Goal: Complete application form

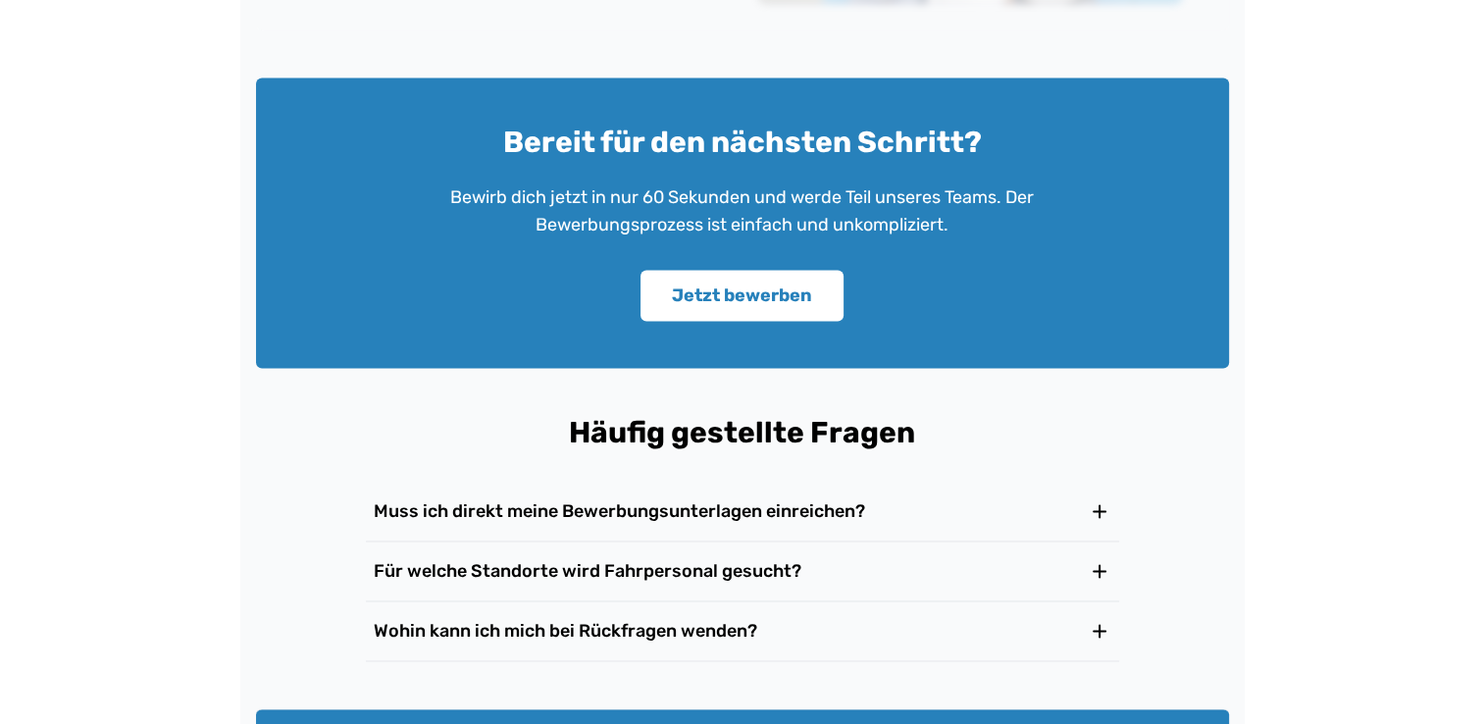
scroll to position [3025, 0]
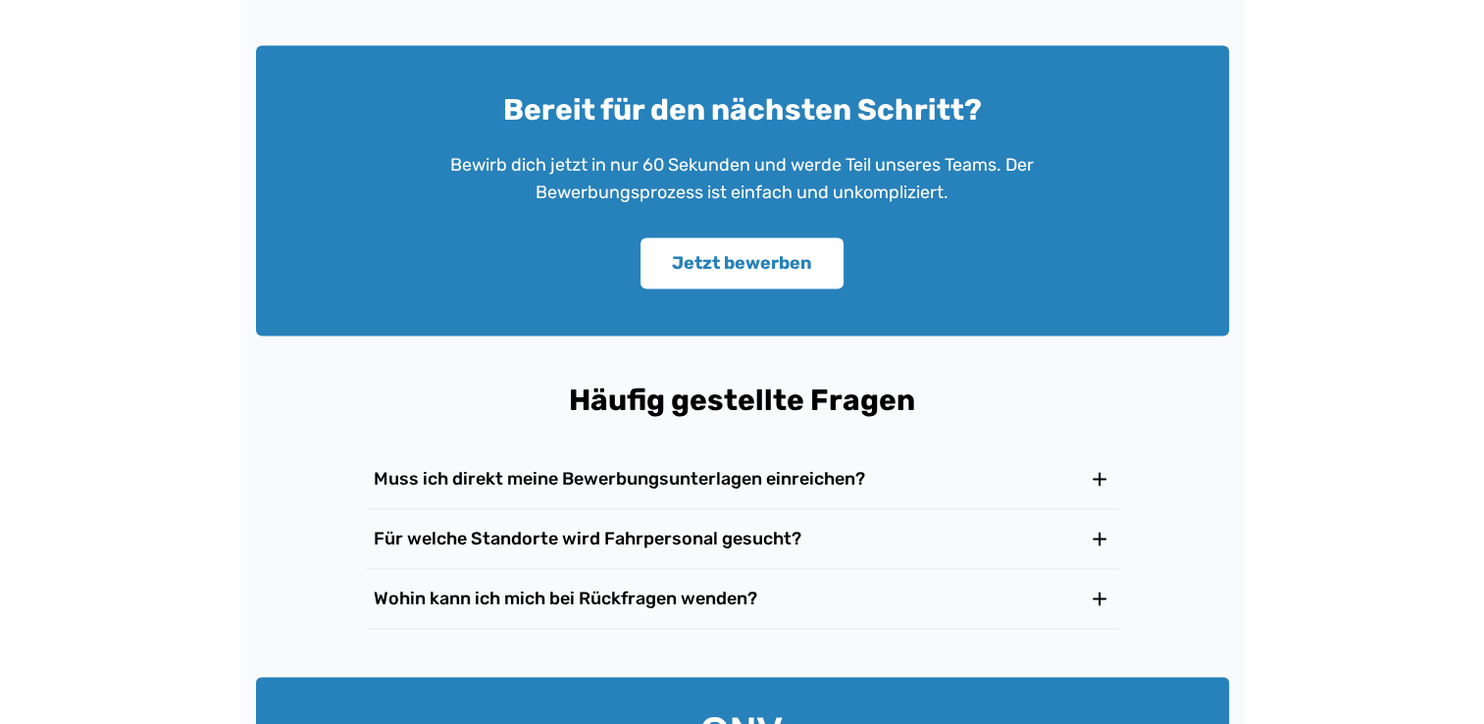
click at [1095, 537] on icon at bounding box center [1100, 539] width 24 height 24
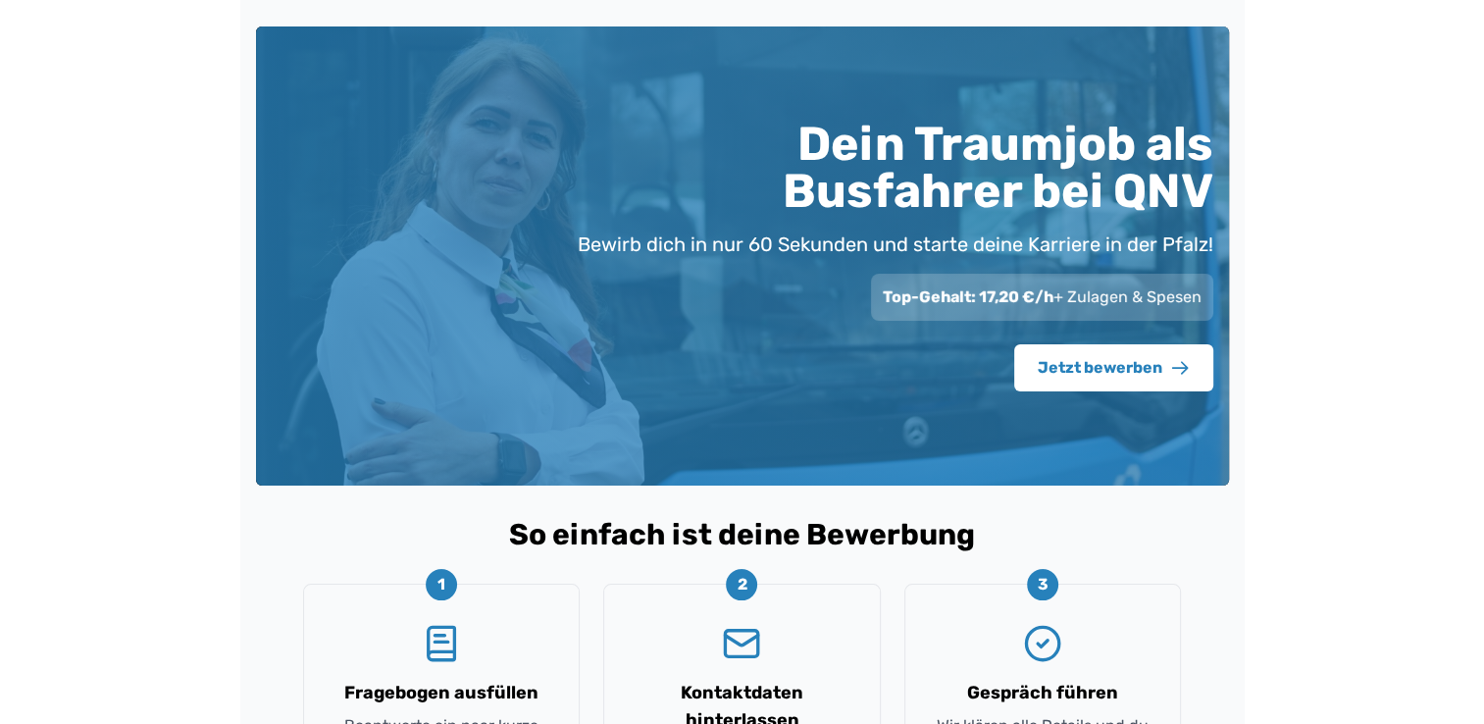
scroll to position [0, 0]
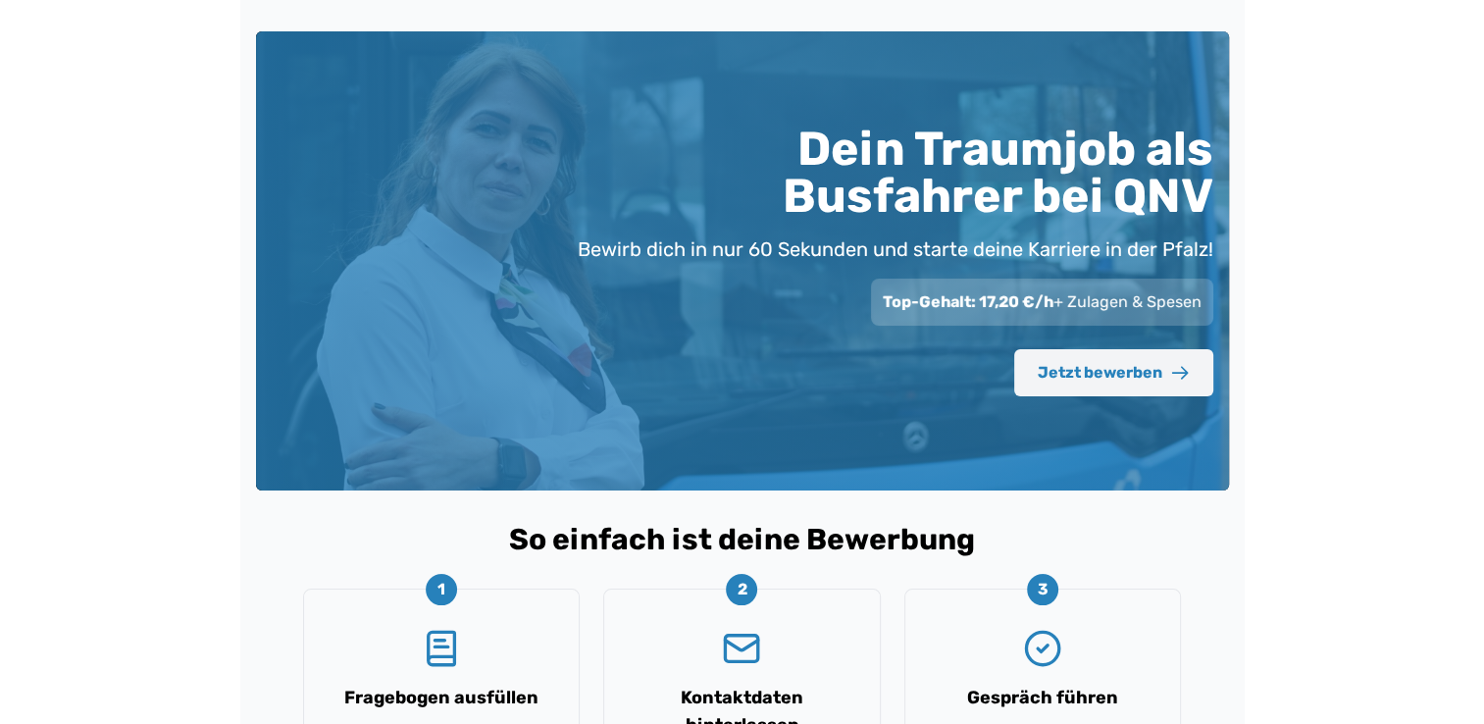
click at [1133, 374] on button "Jetzt bewerben" at bounding box center [1113, 372] width 199 height 47
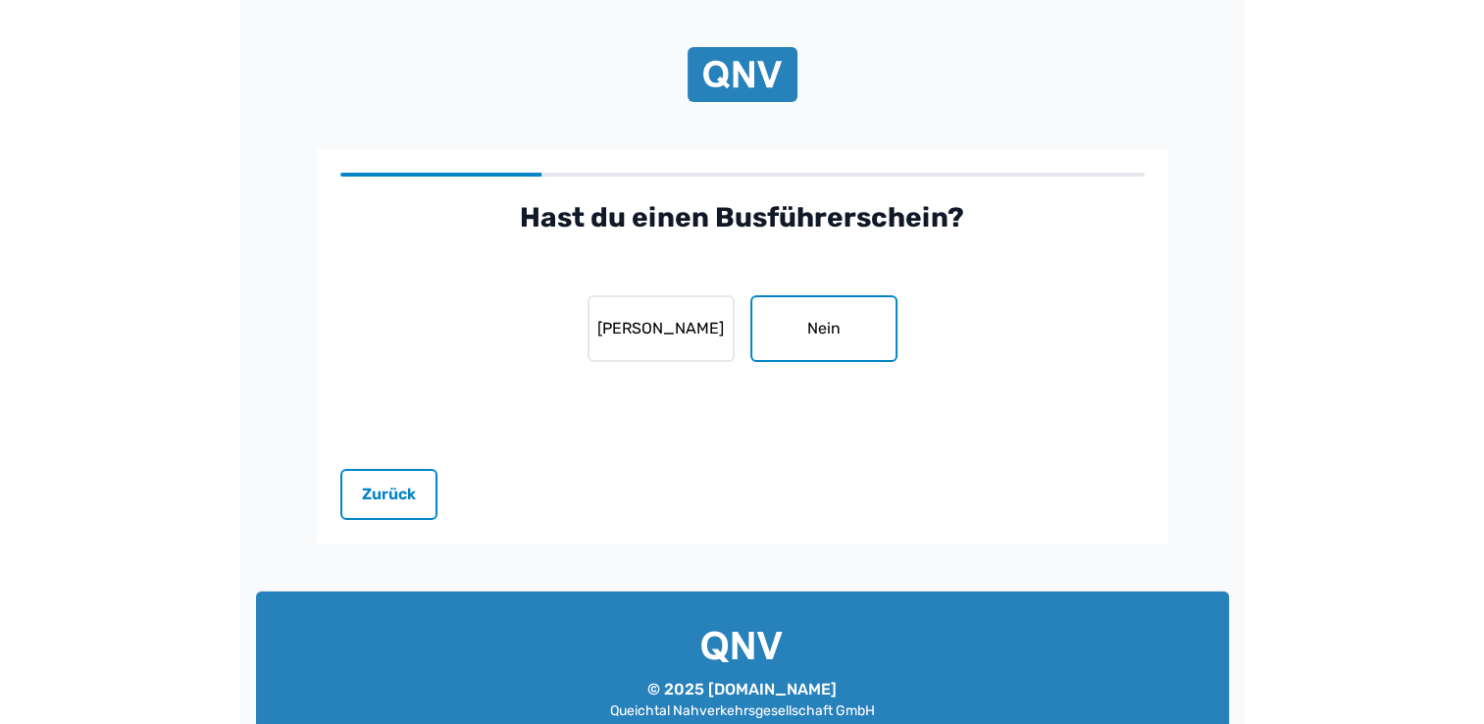
click at [836, 328] on button "Nein" at bounding box center [823, 328] width 147 height 67
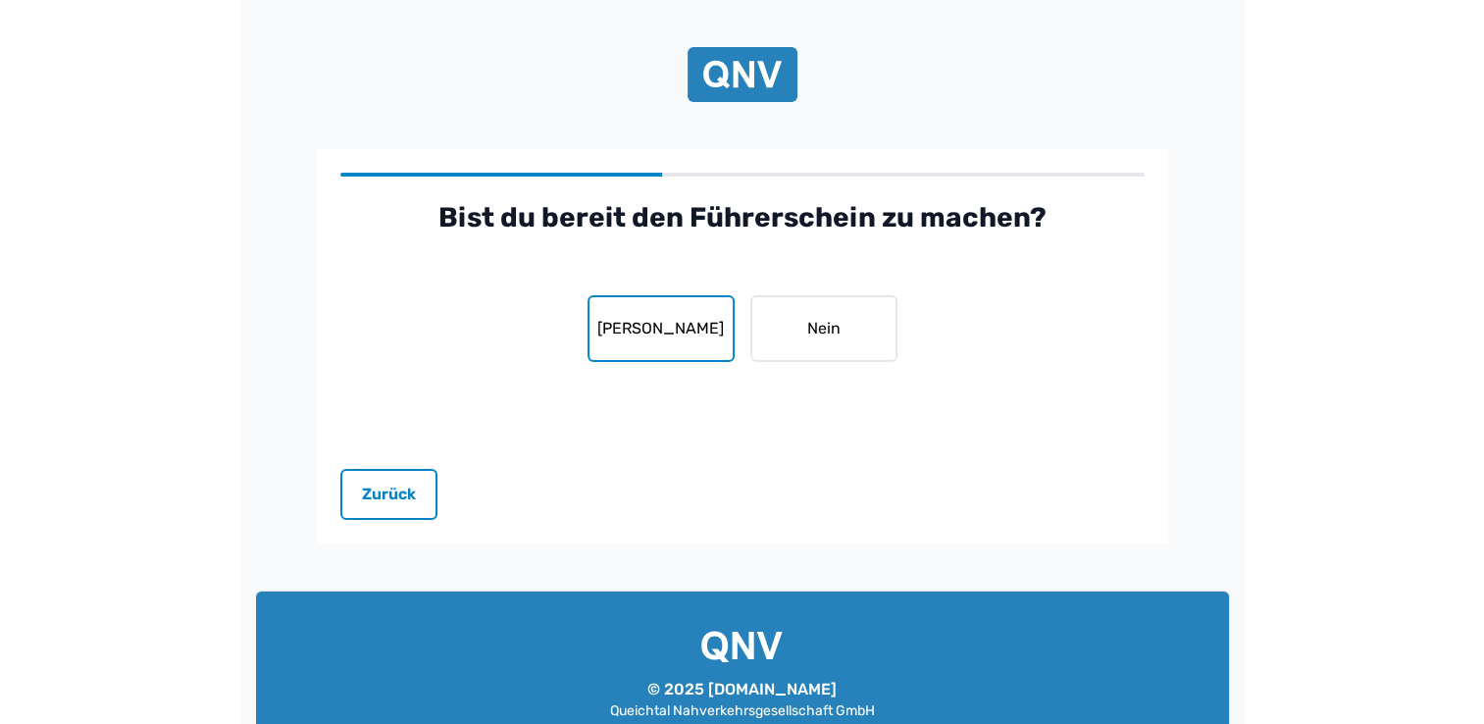
click at [694, 330] on button "[PERSON_NAME]" at bounding box center [660, 328] width 147 height 67
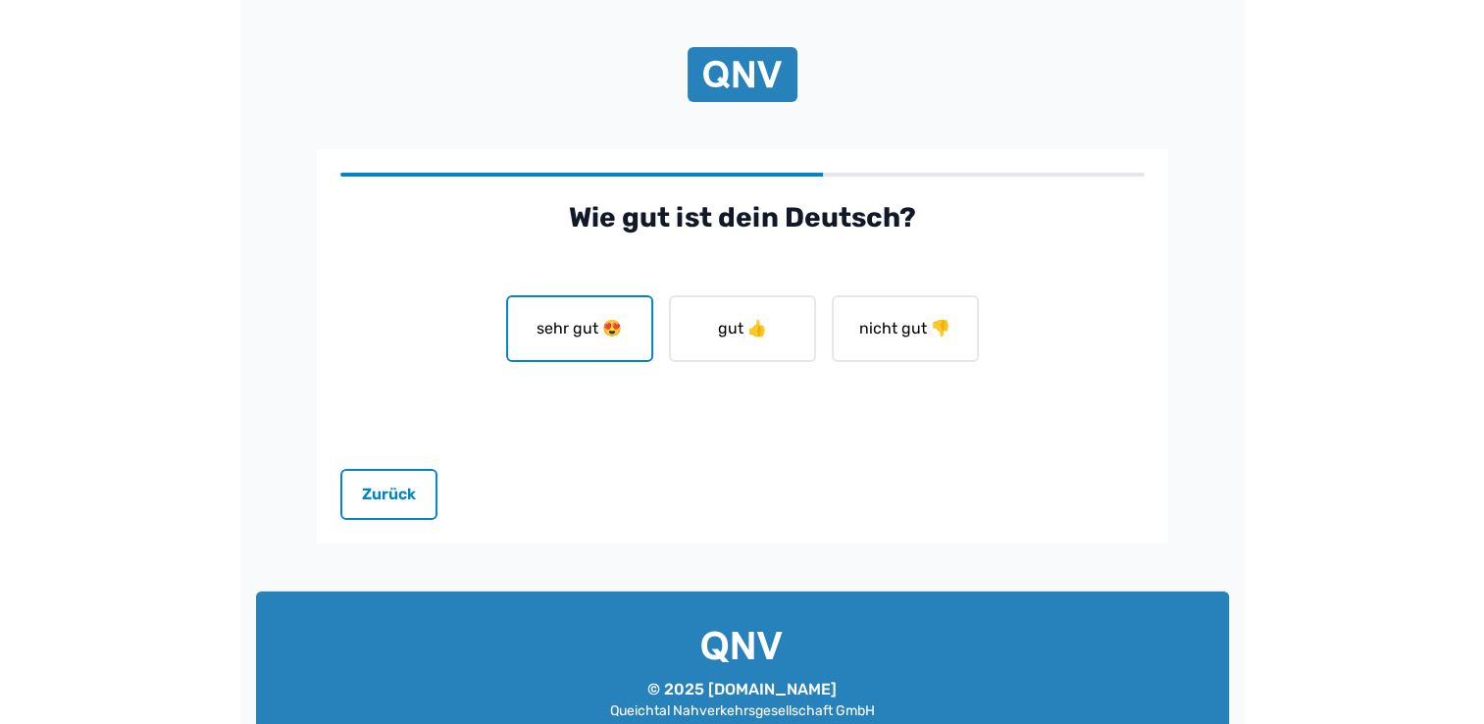
click at [589, 324] on button "sehr gut 😍" at bounding box center [579, 328] width 147 height 67
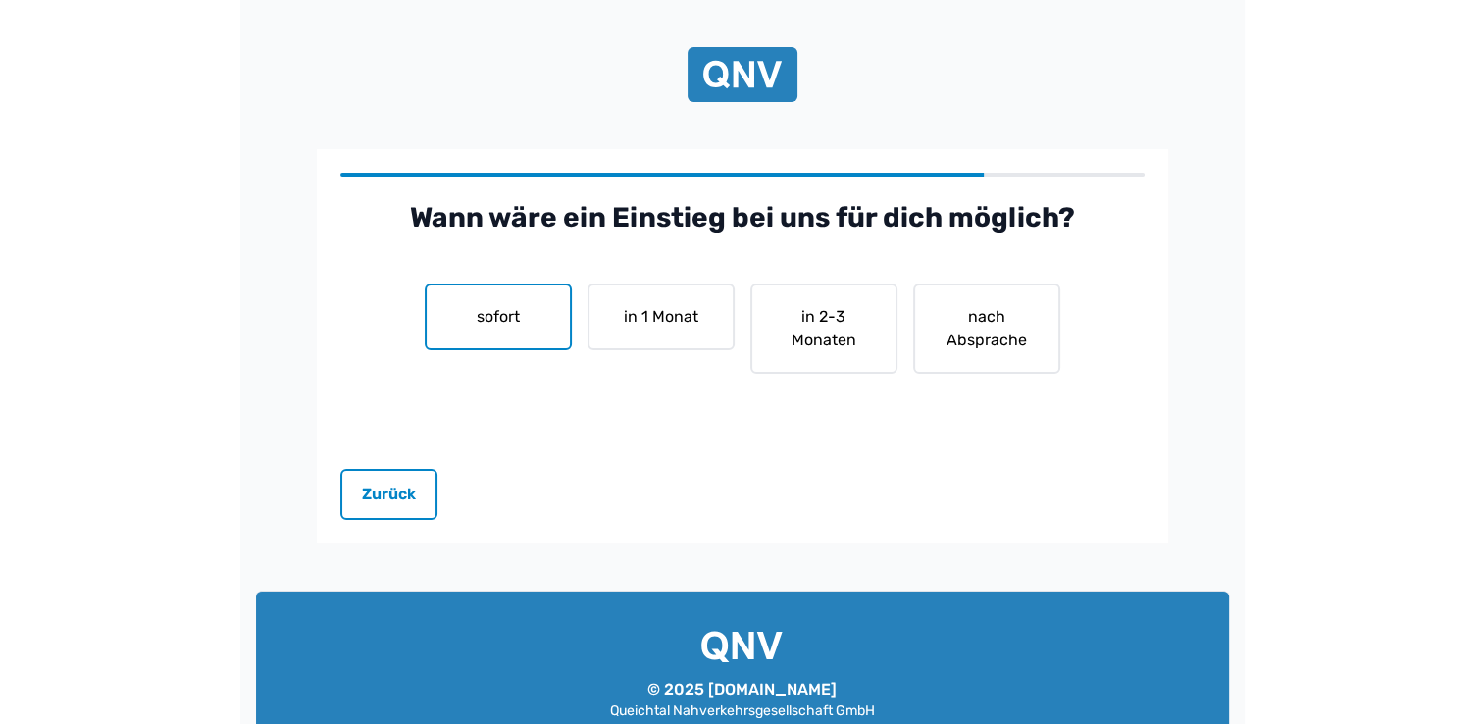
click at [503, 312] on button "sofort" at bounding box center [498, 316] width 147 height 67
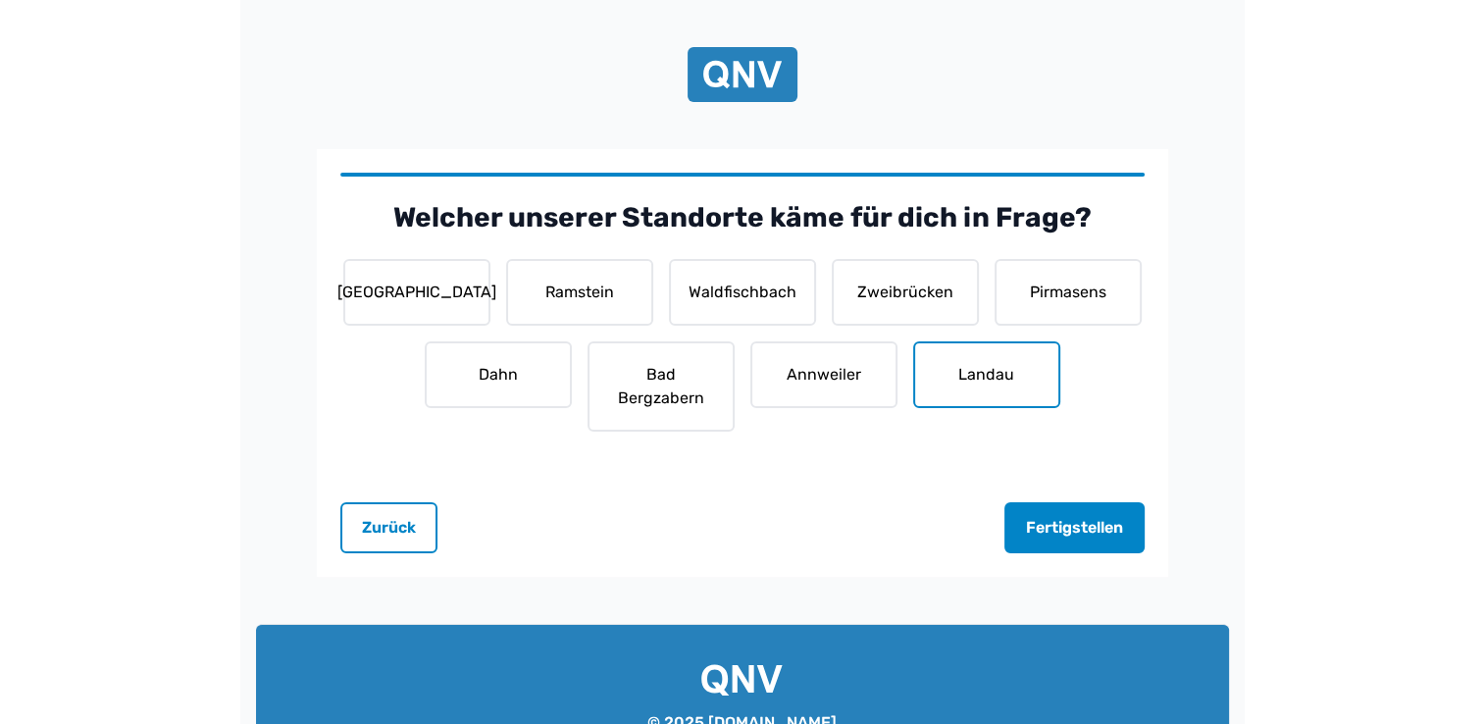
click at [945, 367] on button "Landau" at bounding box center [986, 374] width 147 height 67
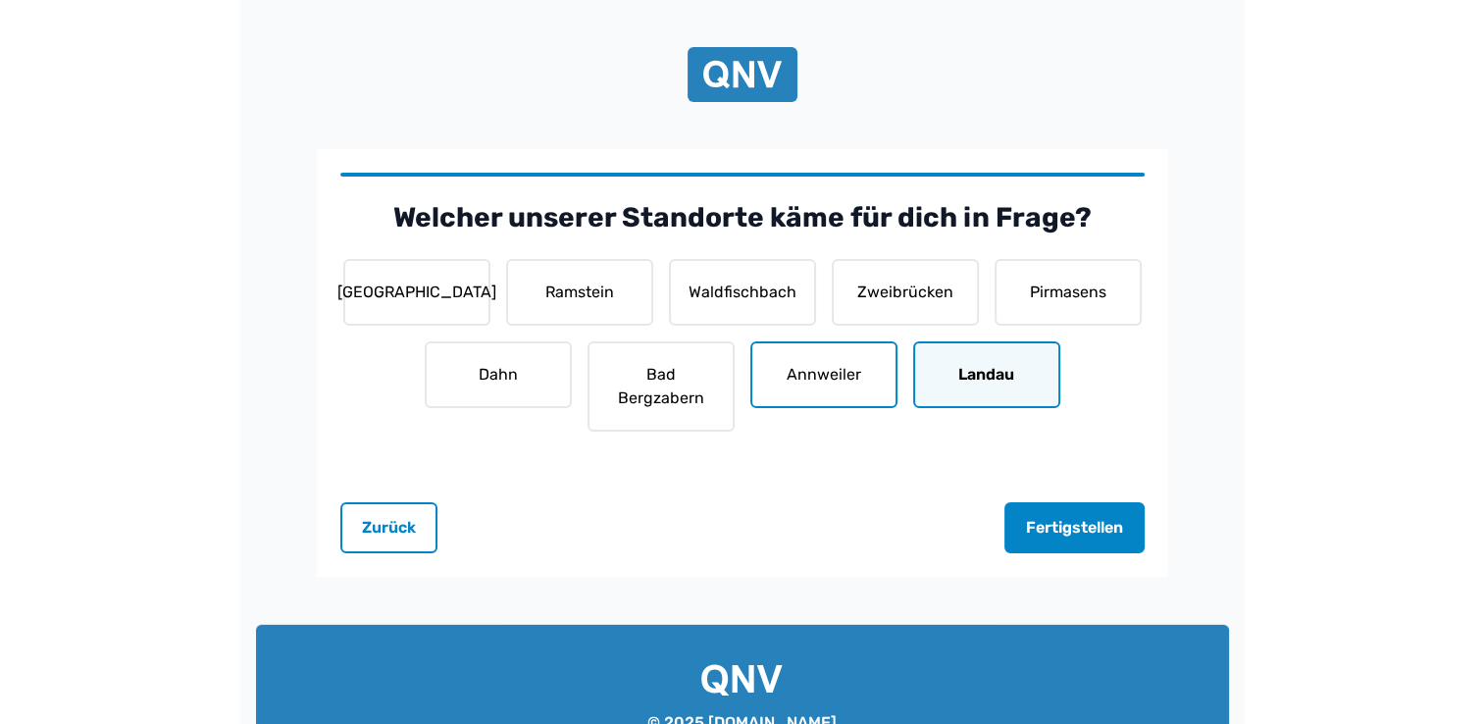
click at [841, 363] on button "Annweiler" at bounding box center [823, 374] width 147 height 67
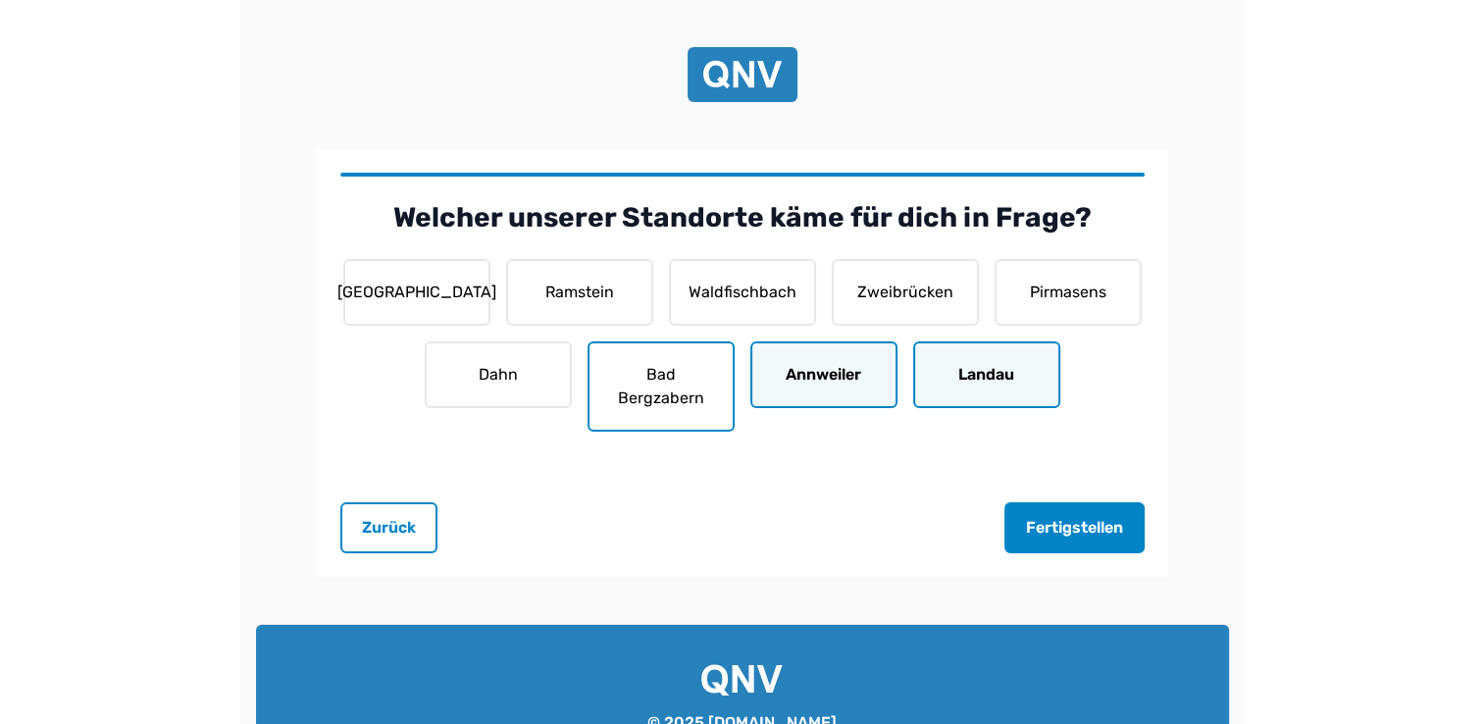
click at [696, 368] on button "Bad Bergzabern" at bounding box center [660, 386] width 147 height 90
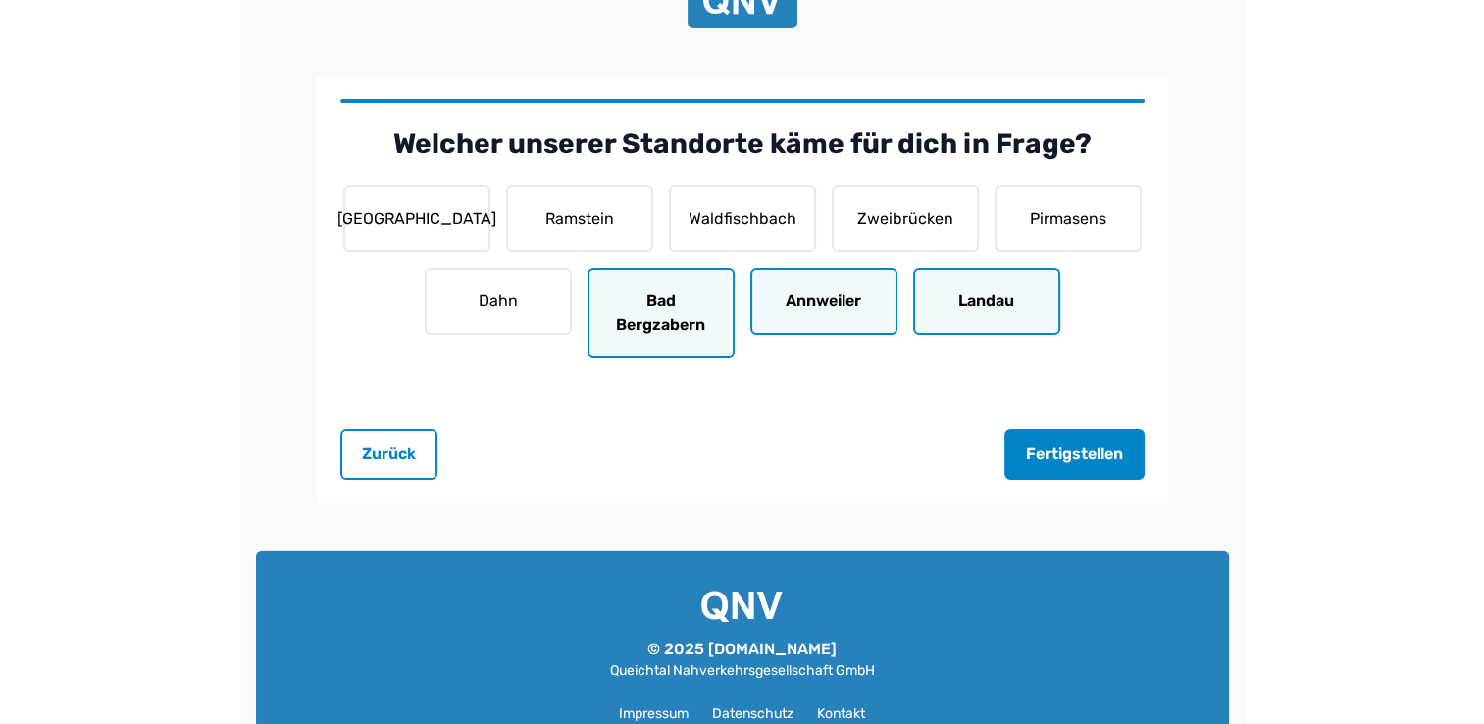
scroll to position [98, 0]
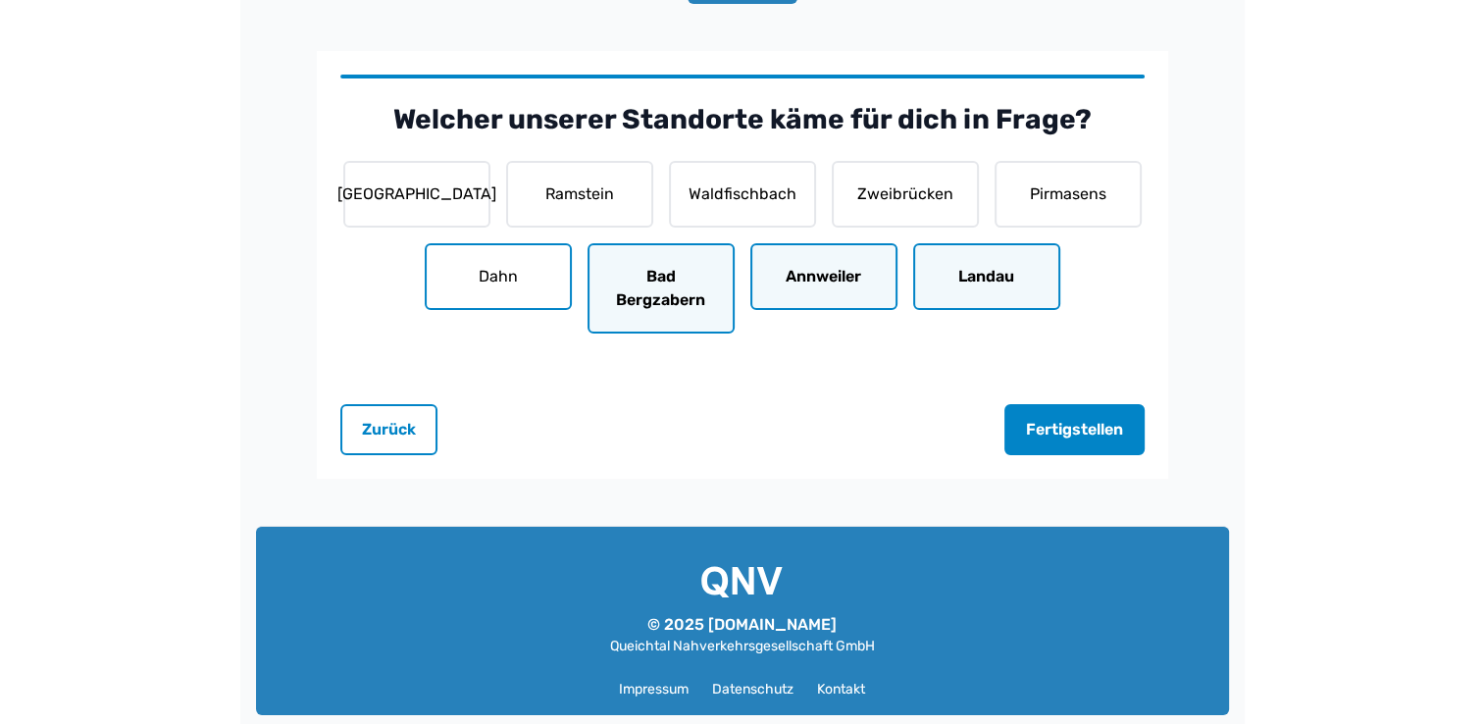
click at [494, 273] on button "Dahn" at bounding box center [498, 276] width 147 height 67
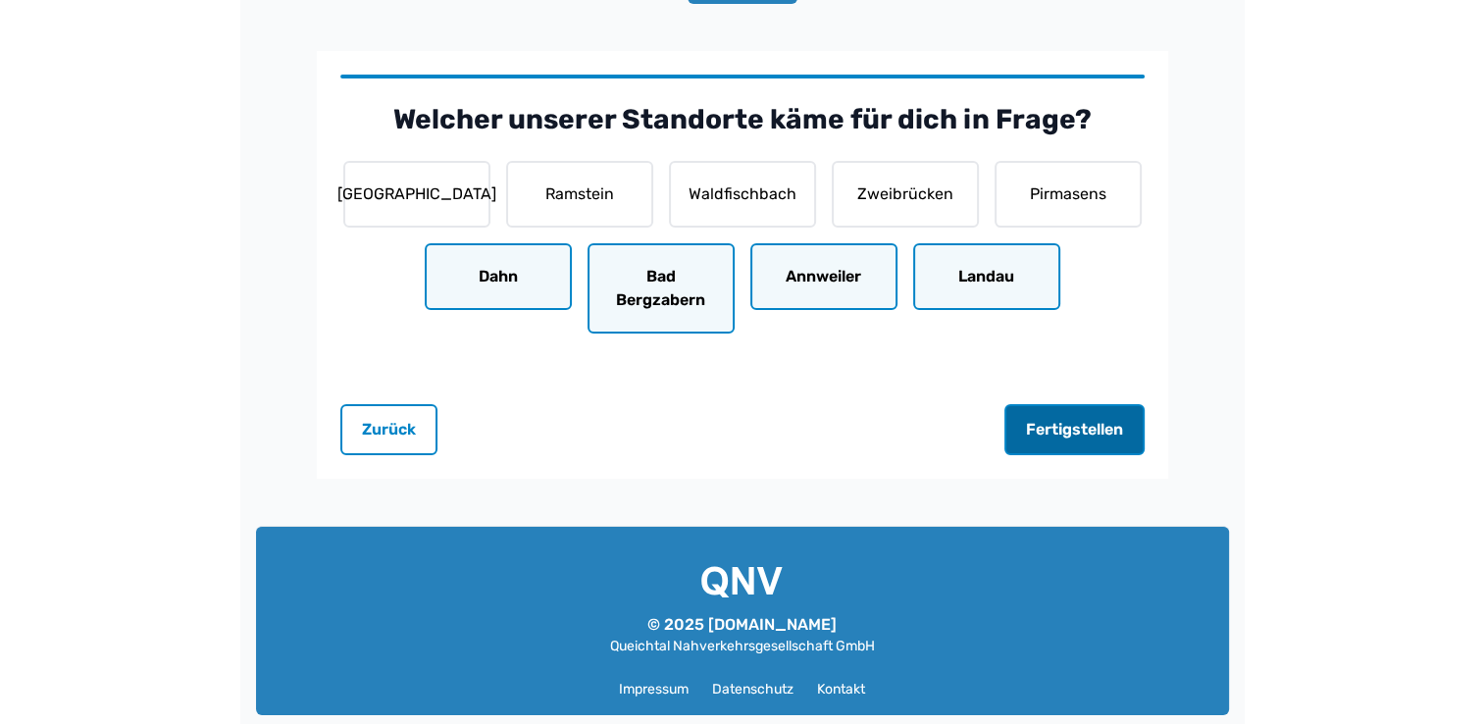
click at [1061, 426] on button "Fertigstellen" at bounding box center [1074, 429] width 140 height 51
